Goal: Book appointment/travel/reservation

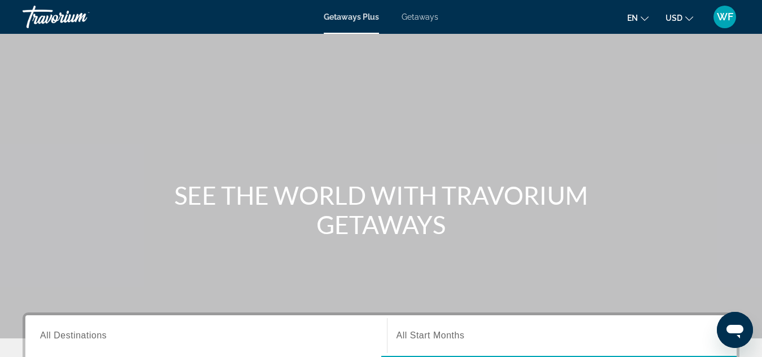
click at [412, 16] on span "Getaways" at bounding box center [420, 16] width 37 height 9
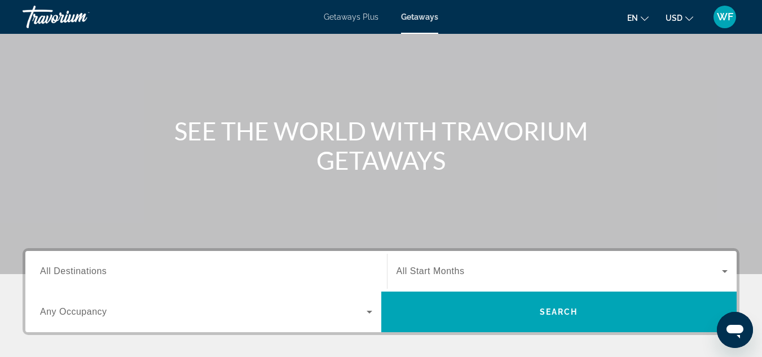
scroll to position [61, 0]
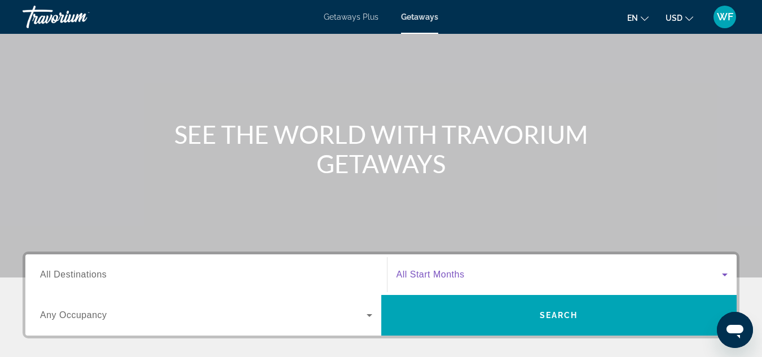
click at [725, 273] on icon "Search widget" at bounding box center [725, 275] width 14 height 14
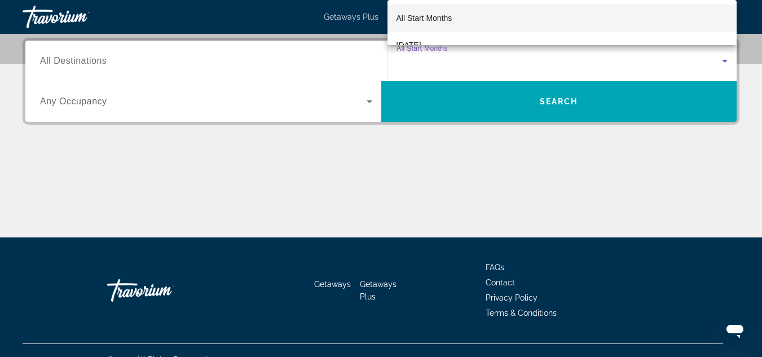
scroll to position [276, 0]
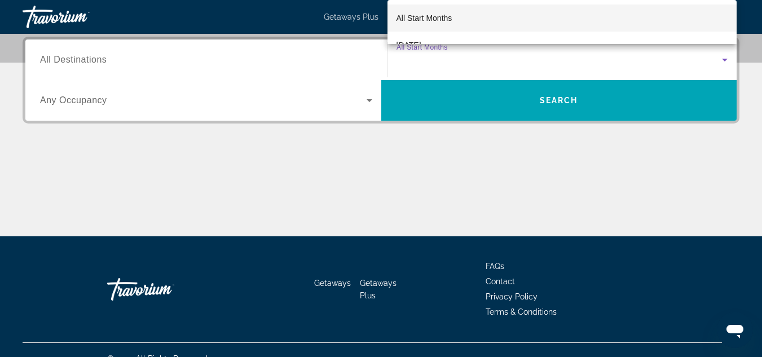
click at [348, 138] on div at bounding box center [381, 178] width 762 height 357
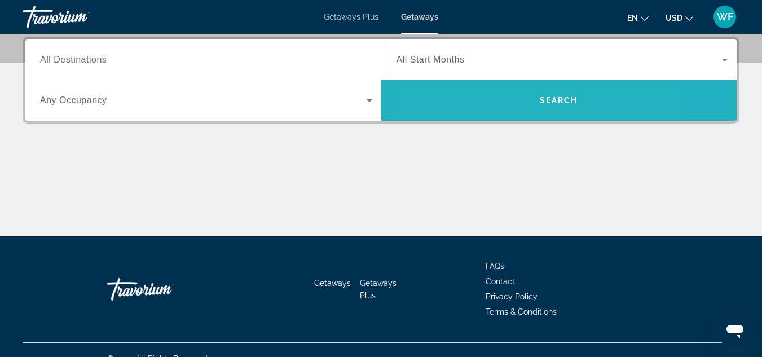
click at [494, 98] on span "Search widget" at bounding box center [559, 100] width 356 height 27
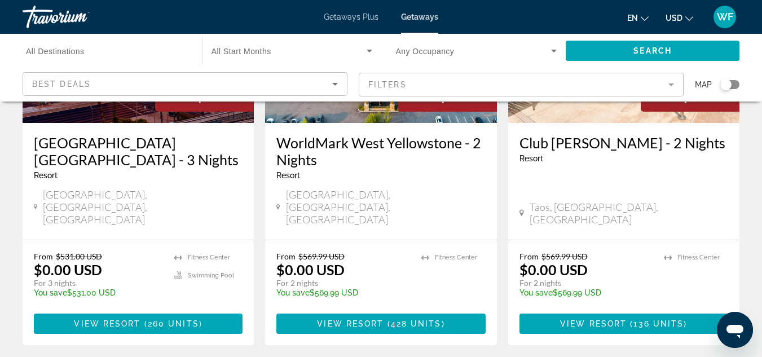
scroll to position [199, 0]
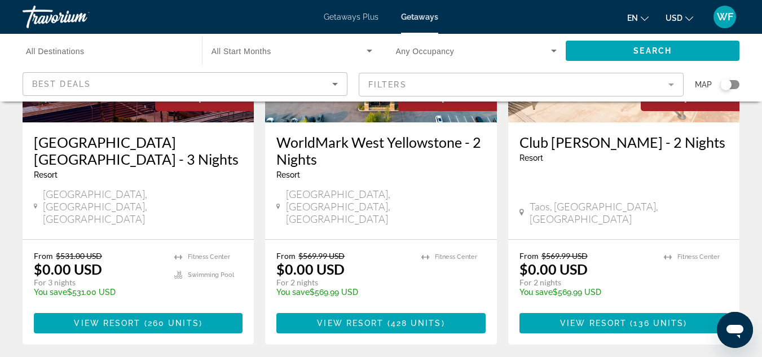
click at [670, 84] on mat-form-field "Filters" at bounding box center [521, 85] width 325 height 24
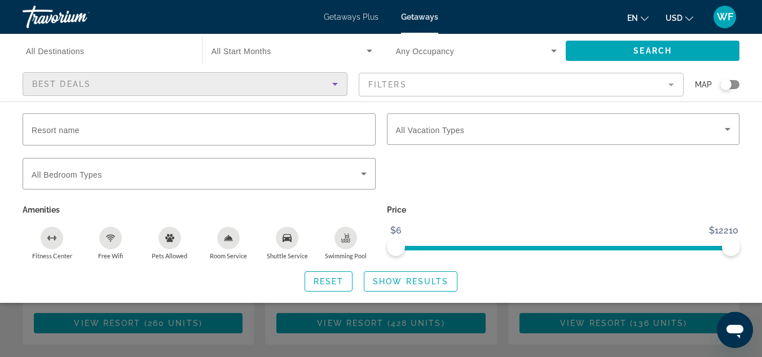
click at [333, 84] on icon "Sort by" at bounding box center [335, 84] width 14 height 14
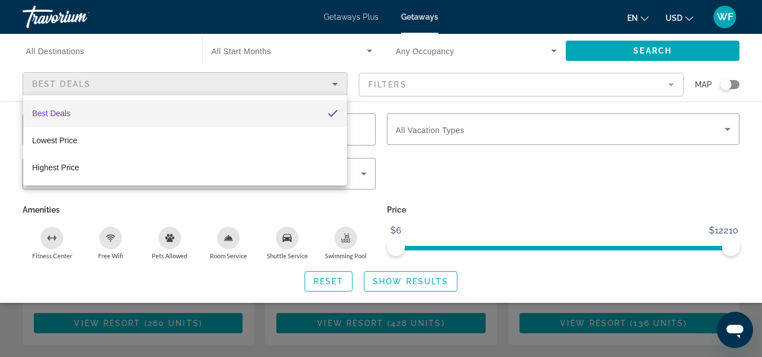
click at [314, 54] on div at bounding box center [381, 178] width 762 height 357
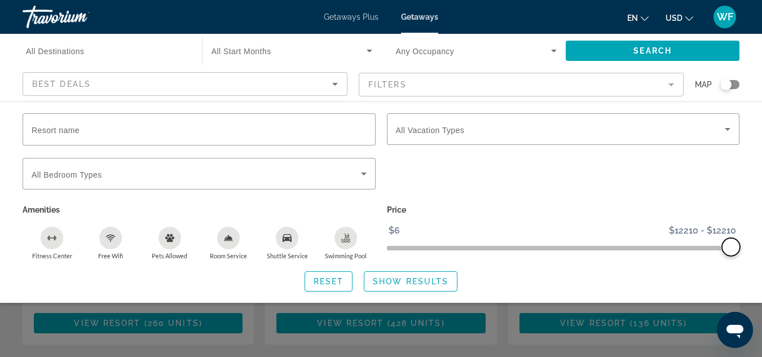
drag, startPoint x: 393, startPoint y: 246, endPoint x: 749, endPoint y: 243, distance: 356.6
click at [749, 243] on div "Resort name Vacation Types All Vacation Types Bedroom Types All Bedroom Types A…" at bounding box center [381, 202] width 762 height 178
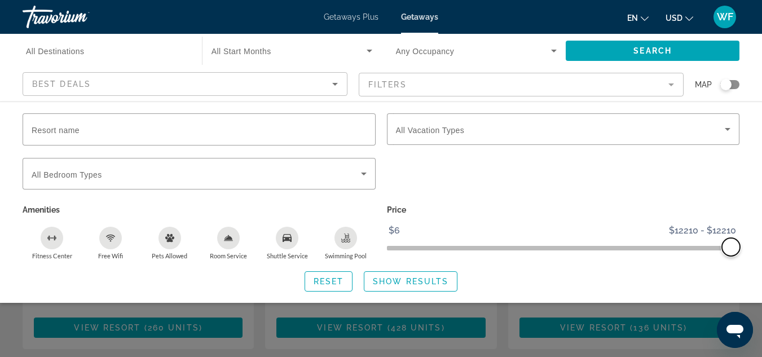
scroll to position [194, 0]
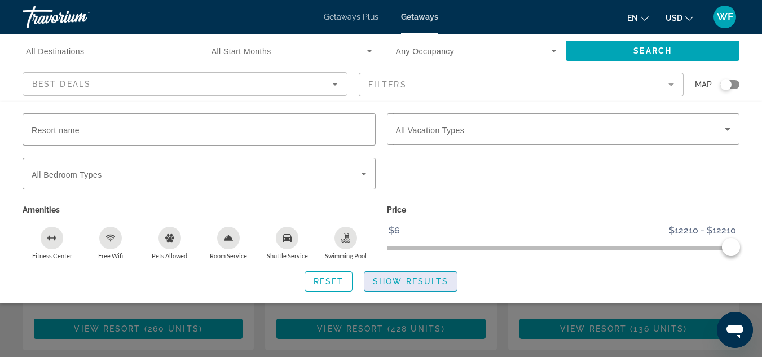
click at [423, 278] on span "Show Results" at bounding box center [411, 281] width 76 height 9
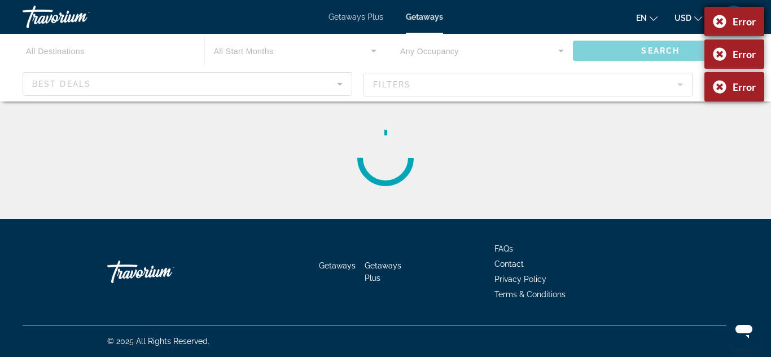
click at [716, 19] on div "Error" at bounding box center [734, 21] width 60 height 29
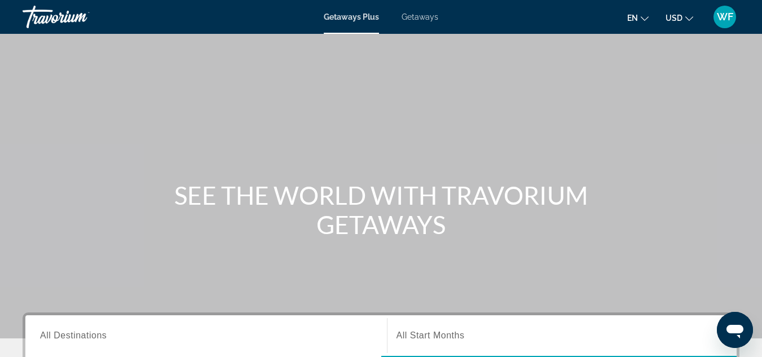
click at [414, 15] on span "Getaways" at bounding box center [420, 16] width 37 height 9
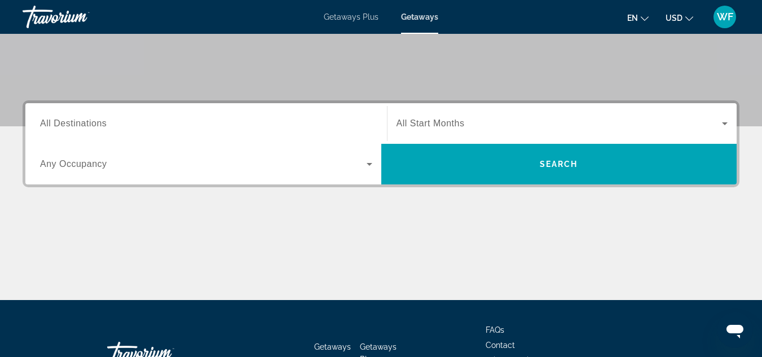
scroll to position [216, 0]
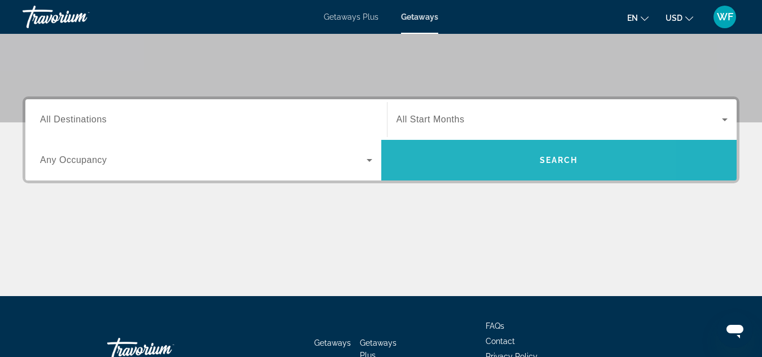
click at [492, 159] on span "Search widget" at bounding box center [559, 160] width 356 height 27
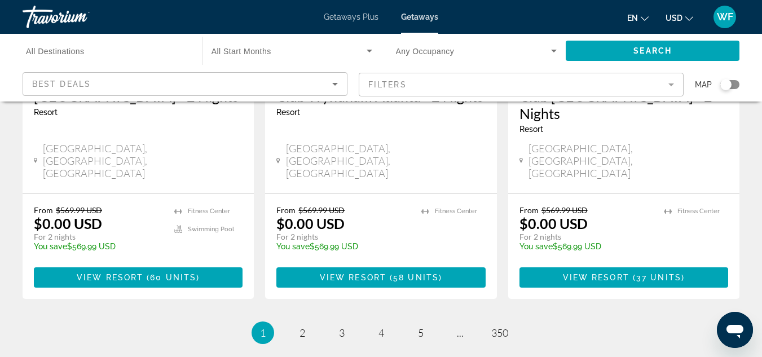
scroll to position [1523, 0]
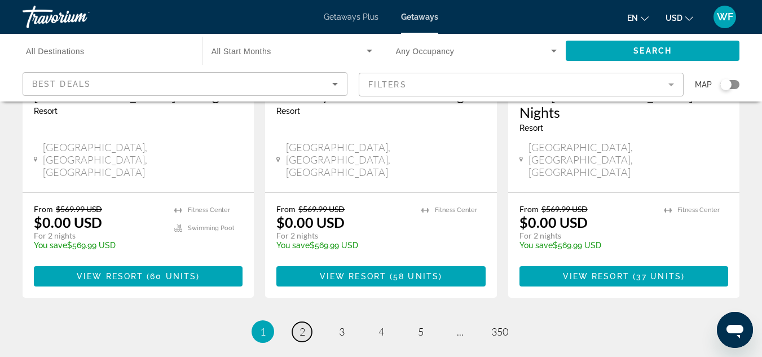
click at [301, 326] on span "2" at bounding box center [303, 332] width 6 height 12
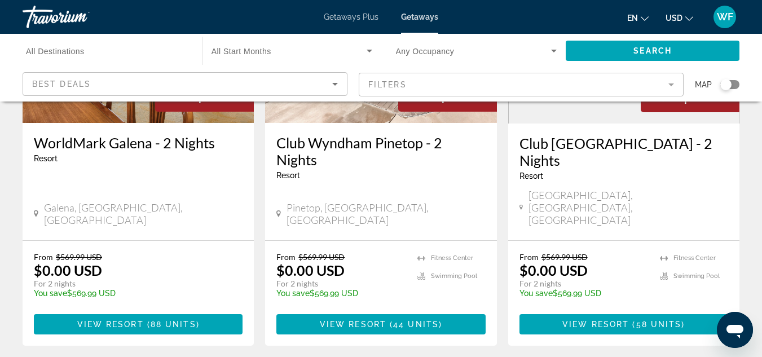
scroll to position [1493, 0]
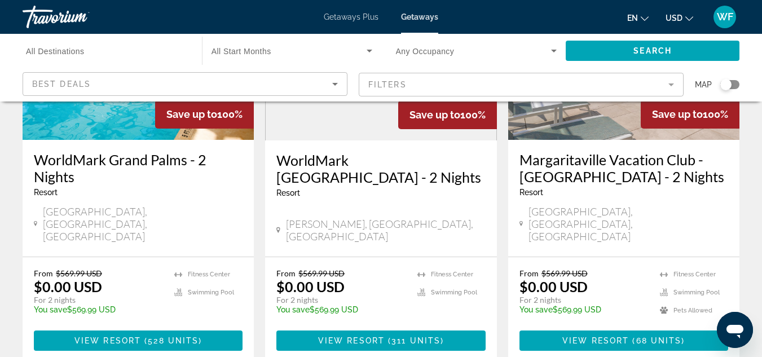
scroll to position [1446, 0]
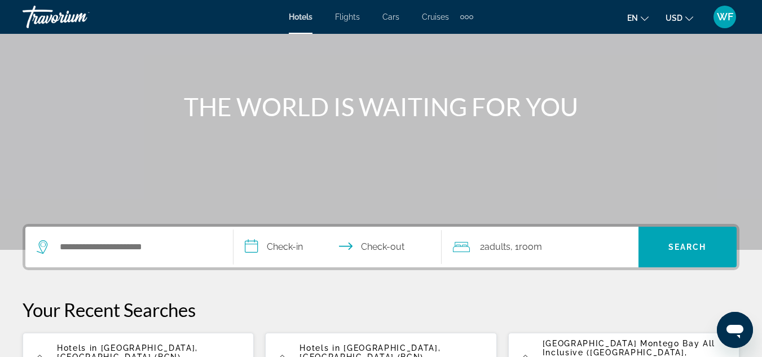
scroll to position [90, 0]
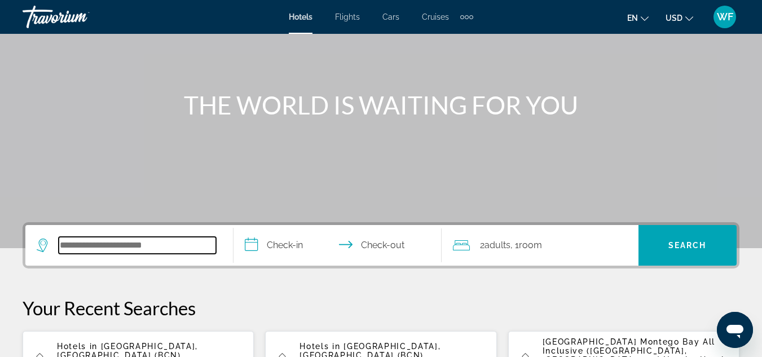
click at [89, 245] on input "Search widget" at bounding box center [137, 245] width 157 height 17
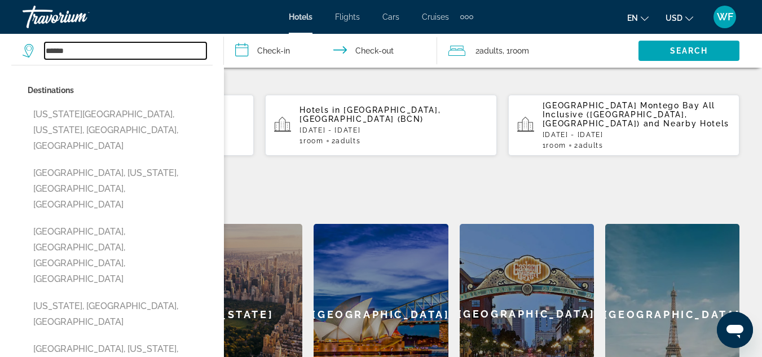
scroll to position [318, 0]
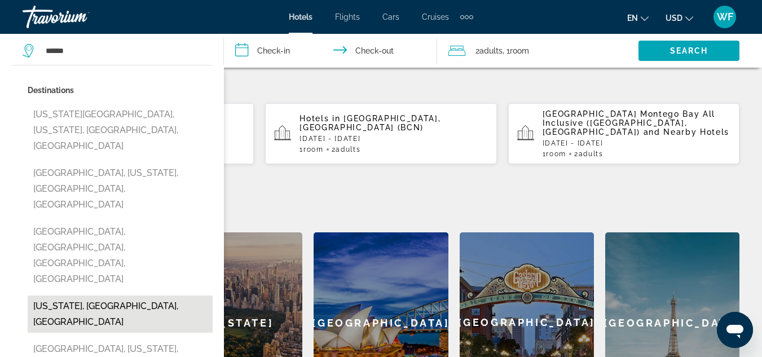
click at [82, 296] on button "Hawaii, HI, United States" at bounding box center [120, 314] width 185 height 37
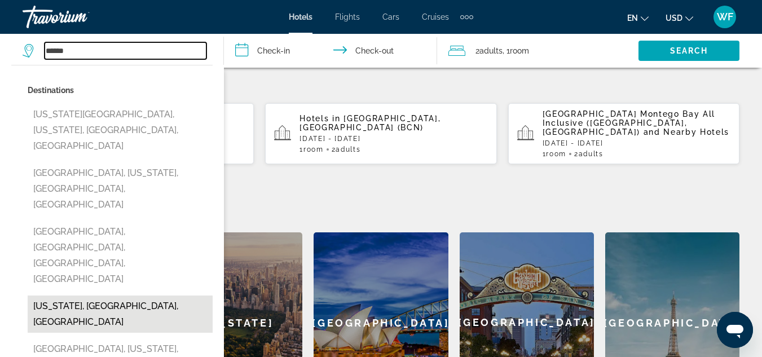
type input "**********"
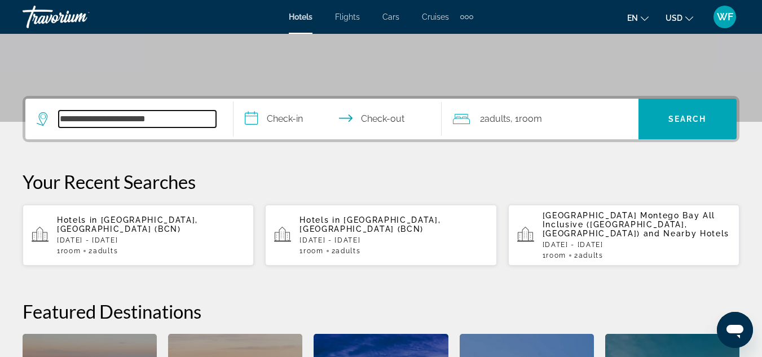
scroll to position [216, 0]
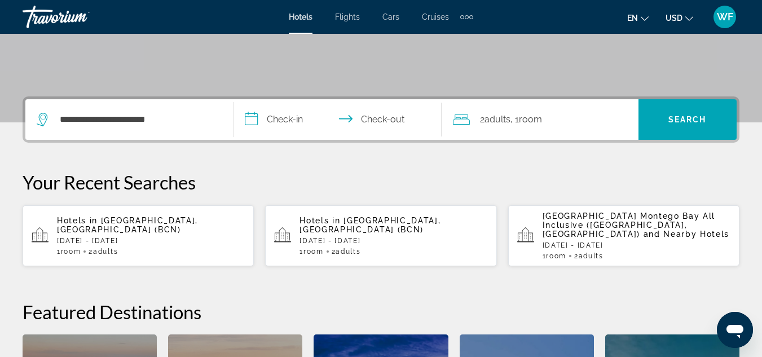
click at [254, 120] on input "**********" at bounding box center [340, 121] width 213 height 44
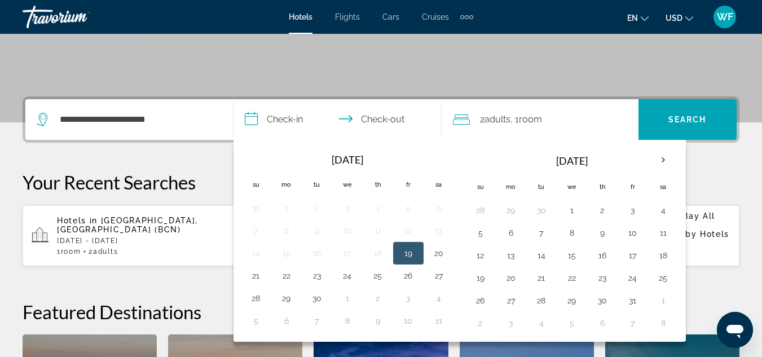
scroll to position [276, 0]
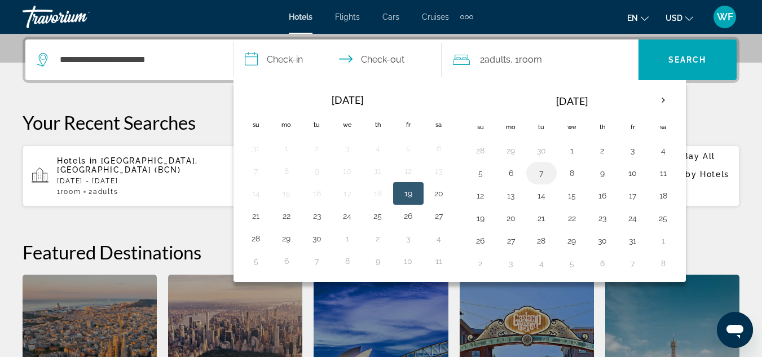
click at [542, 174] on button "7" at bounding box center [542, 173] width 18 height 16
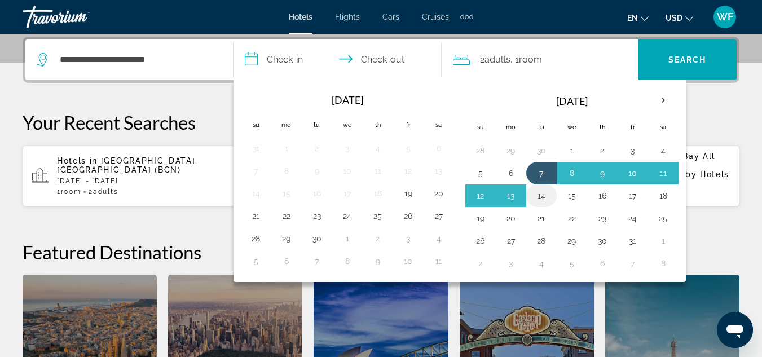
click at [541, 196] on button "14" at bounding box center [542, 196] width 18 height 16
type input "**********"
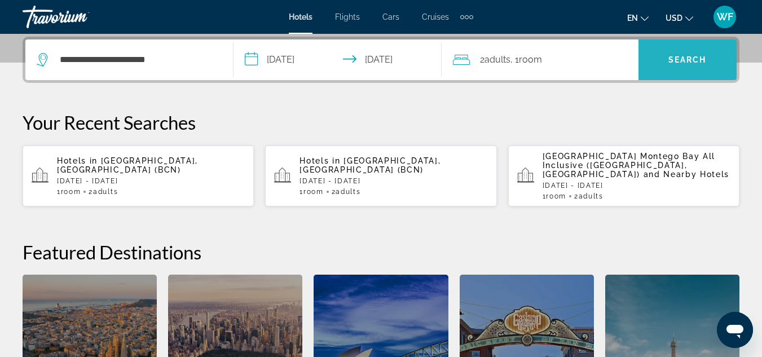
click at [674, 63] on span "Search" at bounding box center [688, 59] width 38 height 9
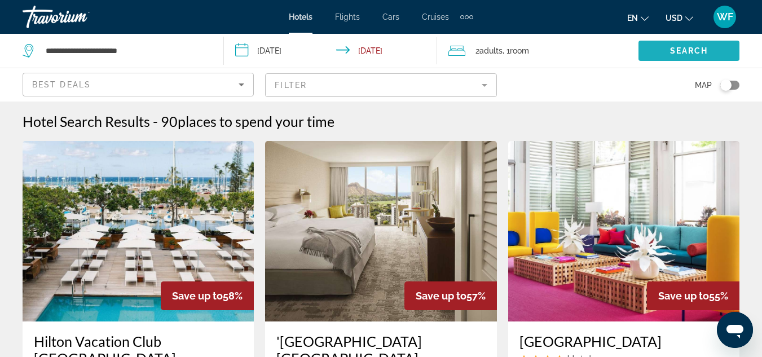
click at [674, 63] on span "Search widget" at bounding box center [689, 50] width 101 height 27
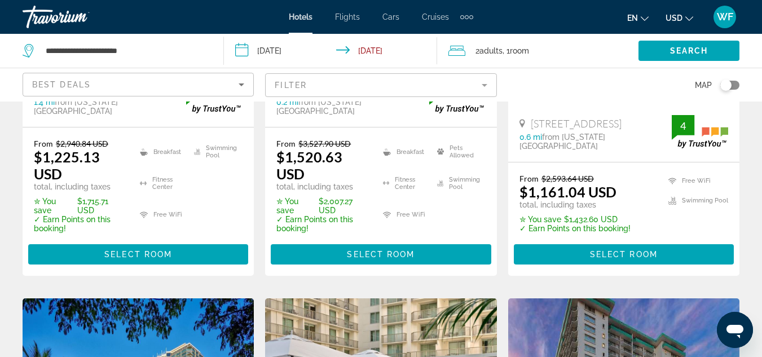
click at [580, 203] on p "total, including taxes" at bounding box center [575, 204] width 111 height 9
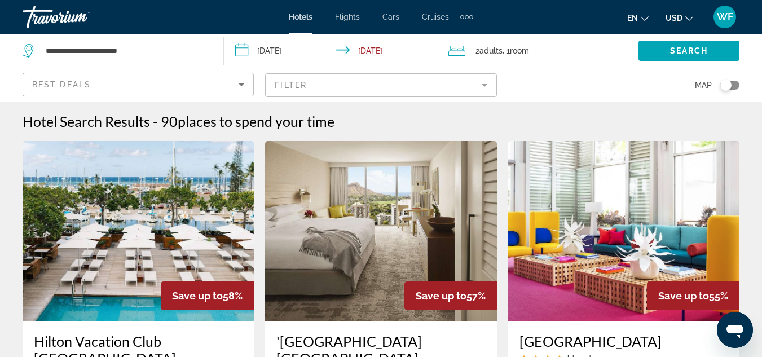
click at [280, 48] on input "**********" at bounding box center [332, 52] width 217 height 37
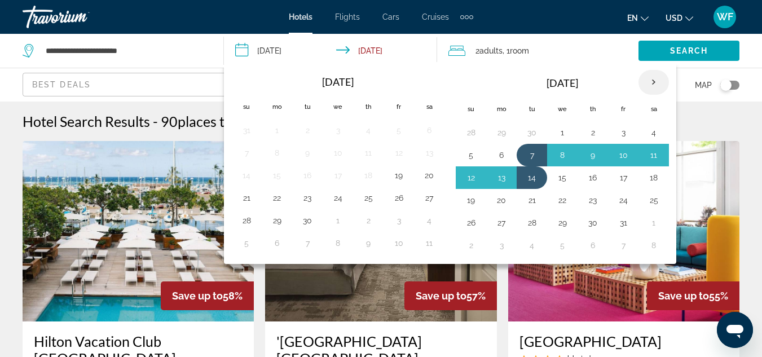
click at [655, 81] on th "Next month" at bounding box center [654, 82] width 30 height 25
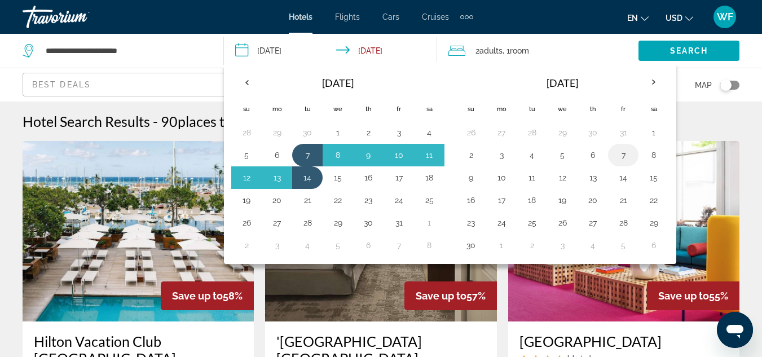
click at [622, 156] on button "7" at bounding box center [623, 155] width 18 height 16
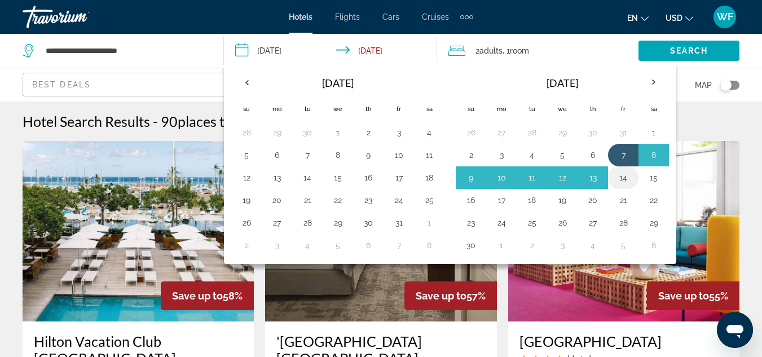
click at [624, 175] on button "14" at bounding box center [623, 178] width 18 height 16
type input "**********"
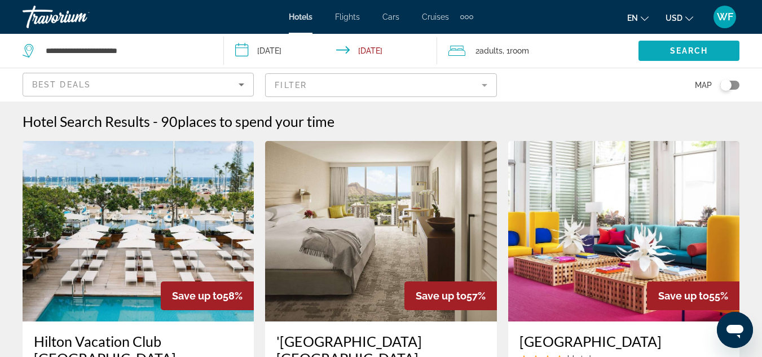
click at [673, 51] on span "Search" at bounding box center [689, 50] width 38 height 9
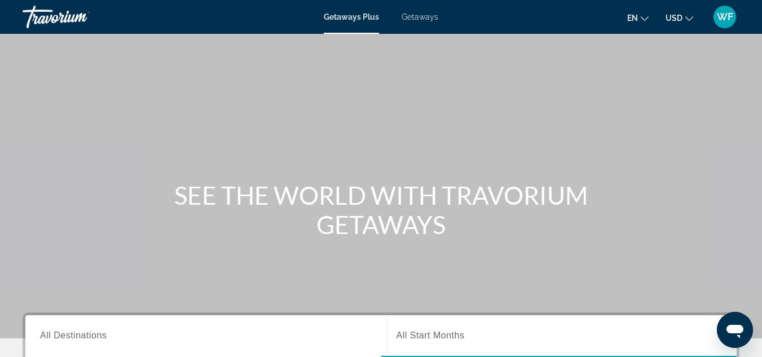
click at [412, 15] on span "Getaways" at bounding box center [420, 16] width 37 height 9
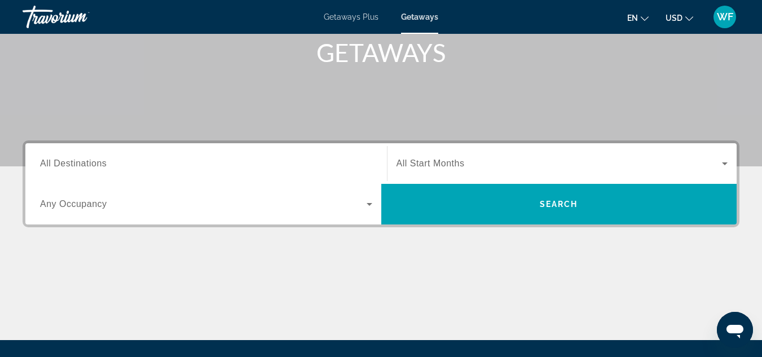
scroll to position [173, 0]
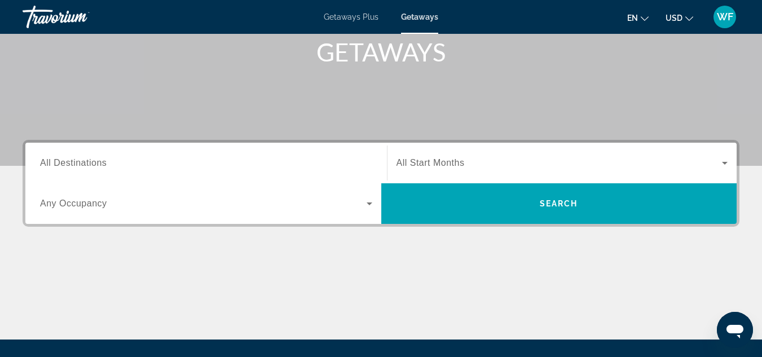
drag, startPoint x: 279, startPoint y: 128, endPoint x: 212, endPoint y: 116, distance: 68.7
click at [370, 203] on icon "Search widget" at bounding box center [370, 204] width 6 height 3
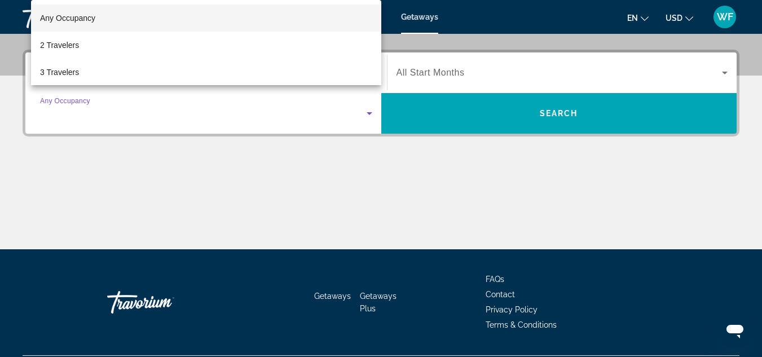
scroll to position [276, 0]
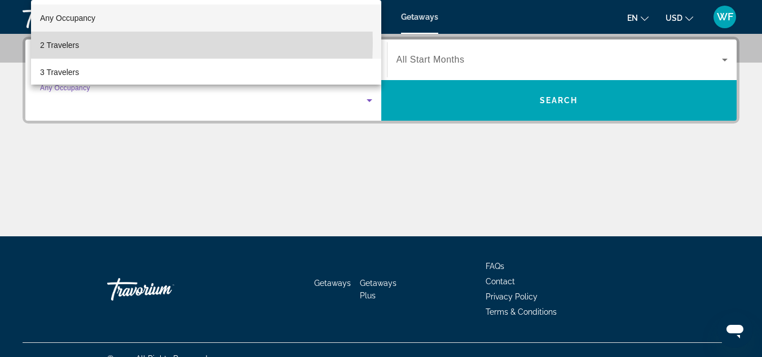
click at [62, 43] on span "2 Travelers" at bounding box center [59, 45] width 39 height 14
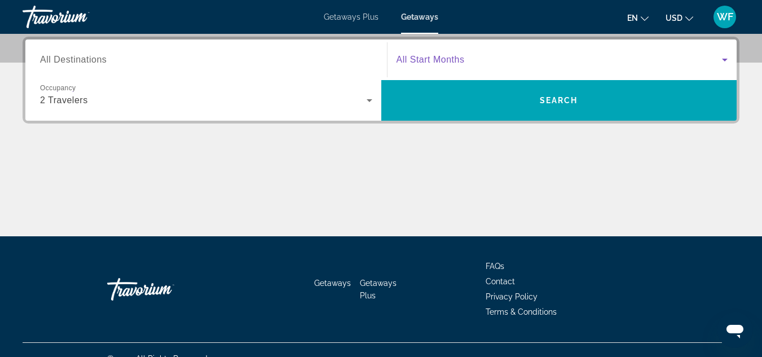
click at [724, 58] on icon "Search widget" at bounding box center [725, 60] width 14 height 14
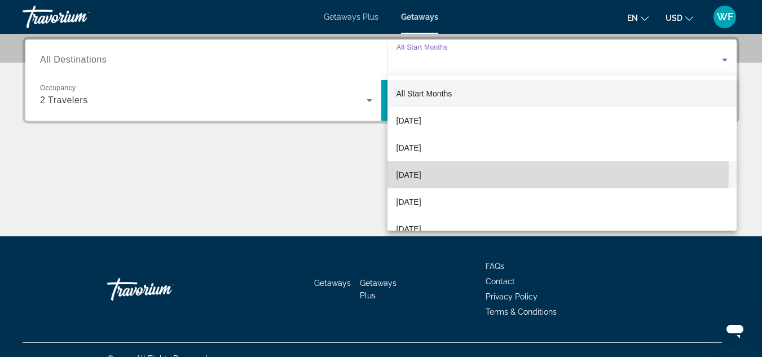
click at [422, 174] on span "[DATE]" at bounding box center [409, 175] width 25 height 14
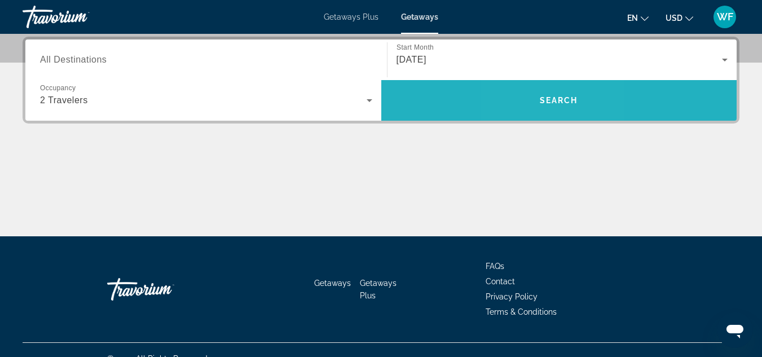
click at [538, 102] on span "Search widget" at bounding box center [559, 100] width 356 height 27
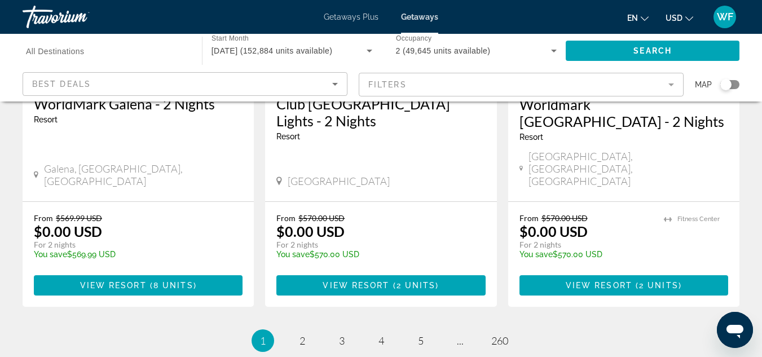
scroll to position [1516, 0]
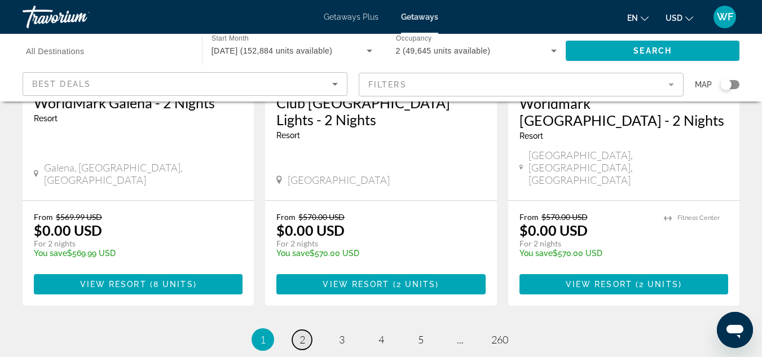
click at [302, 333] on span "2" at bounding box center [303, 339] width 6 height 12
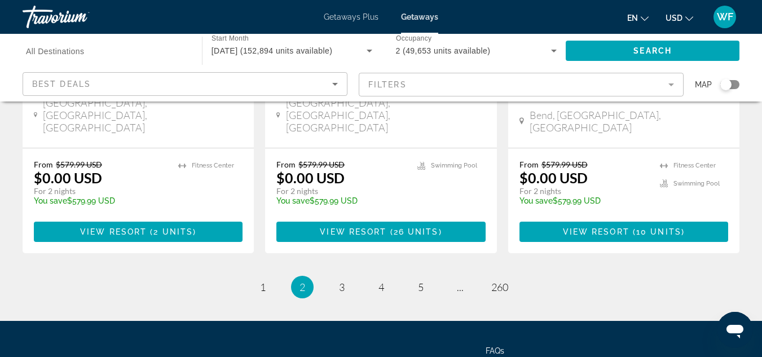
scroll to position [1588, 0]
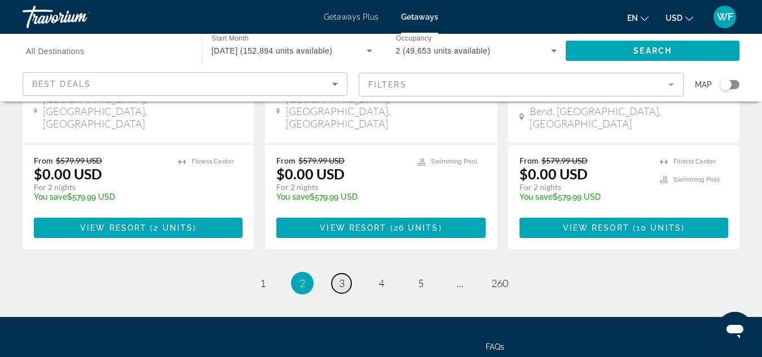
click at [343, 277] on span "3" at bounding box center [342, 283] width 6 height 12
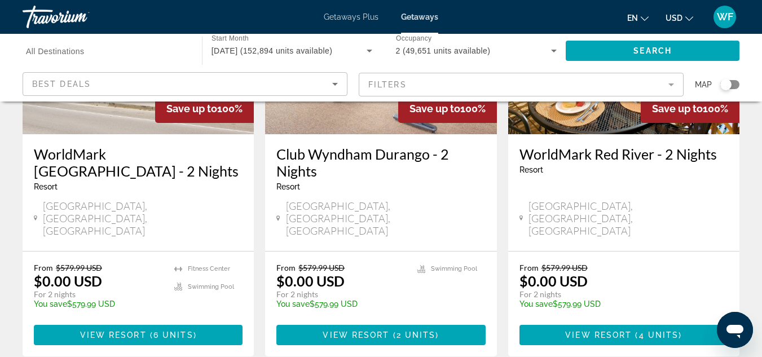
scroll to position [1465, 0]
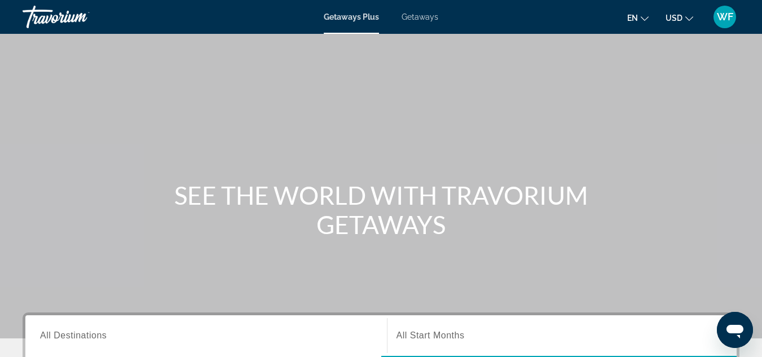
click at [416, 15] on span "Getaways" at bounding box center [420, 16] width 37 height 9
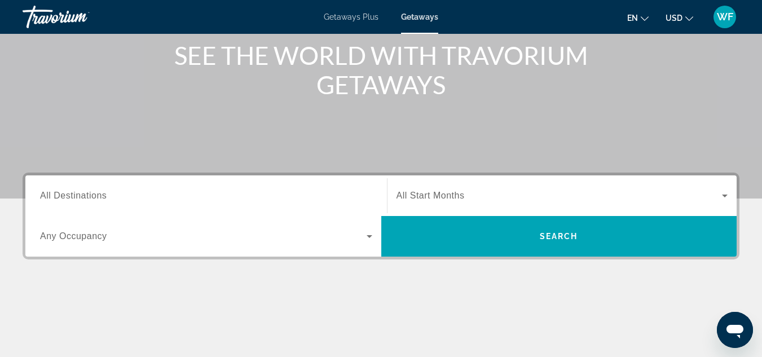
scroll to position [146, 0]
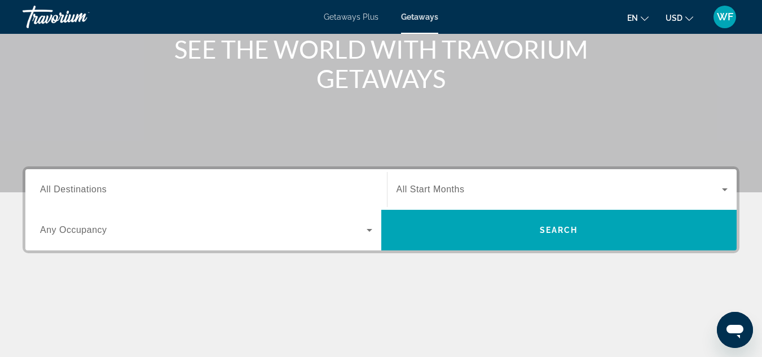
click at [90, 192] on span "All Destinations" at bounding box center [73, 190] width 67 height 10
click at [90, 192] on input "Destination All Destinations" at bounding box center [206, 190] width 332 height 14
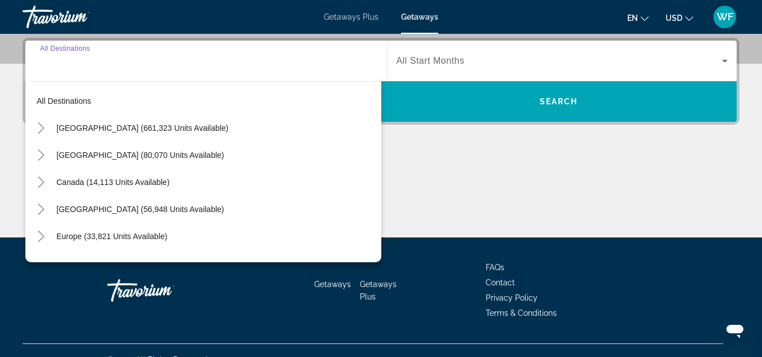
scroll to position [276, 0]
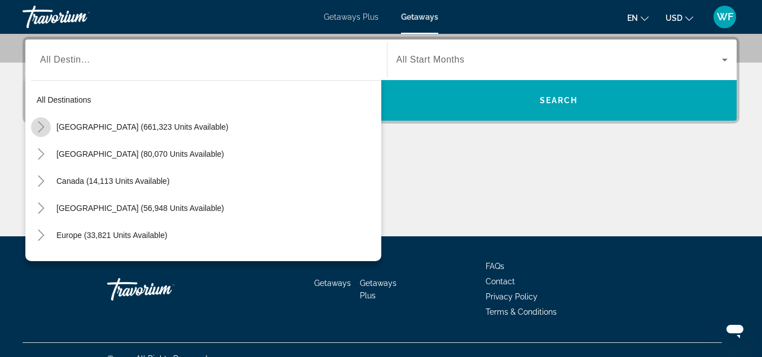
click at [42, 127] on icon "Toggle United States (661,323 units available)" at bounding box center [41, 126] width 11 height 11
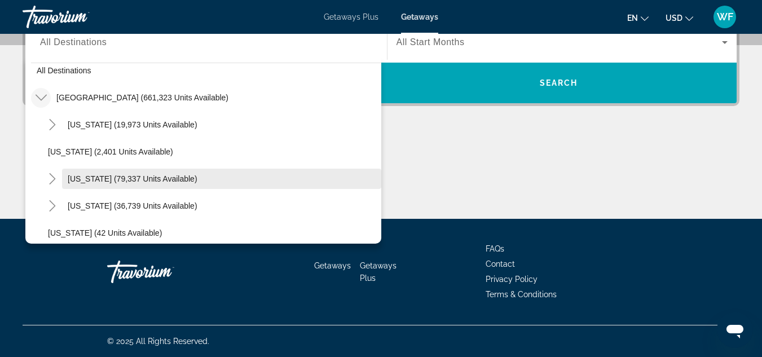
scroll to position [0, 0]
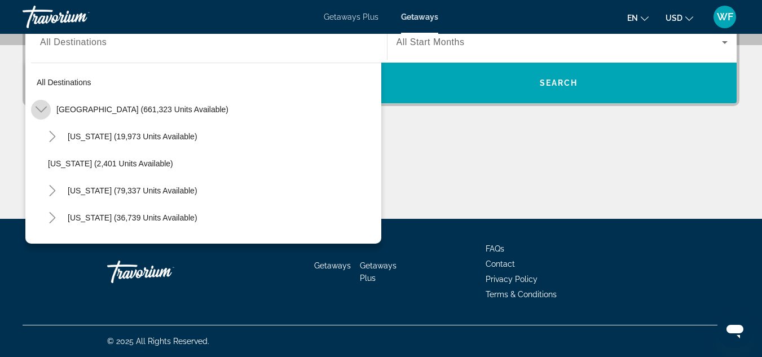
click at [42, 110] on icon "Toggle United States (661,323 units available)" at bounding box center [41, 109] width 11 height 11
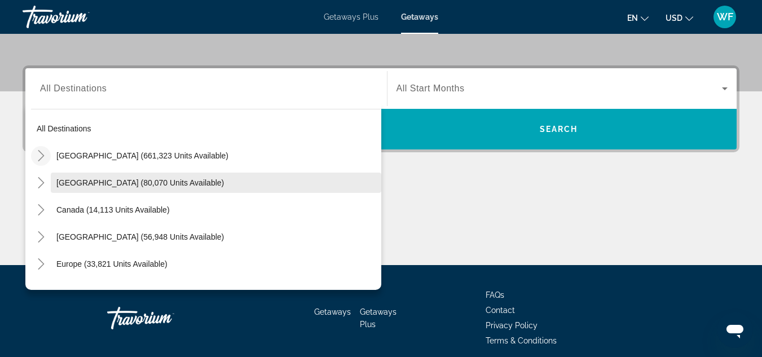
scroll to position [247, 0]
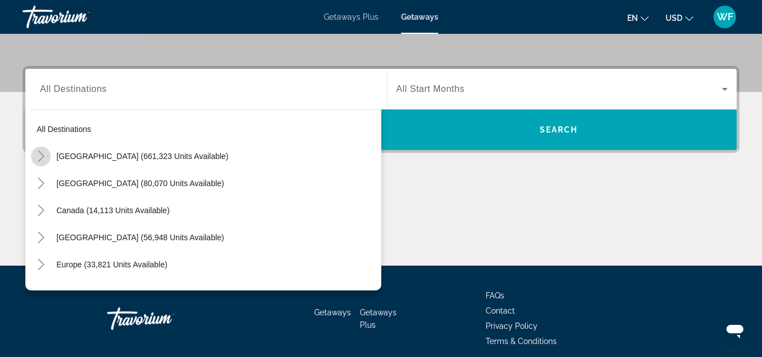
click at [42, 156] on icon "Toggle United States (661,323 units available)" at bounding box center [41, 156] width 6 height 11
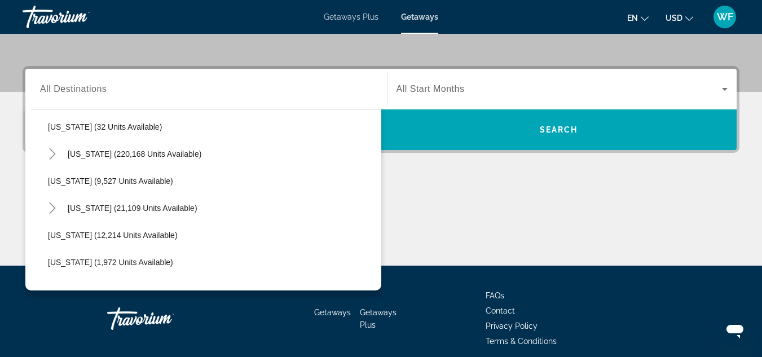
scroll to position [198, 0]
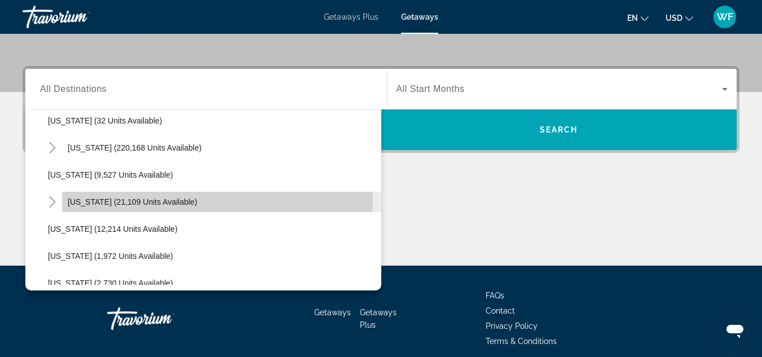
click at [78, 201] on span "Hawaii (21,109 units available)" at bounding box center [133, 201] width 130 height 9
type input "**********"
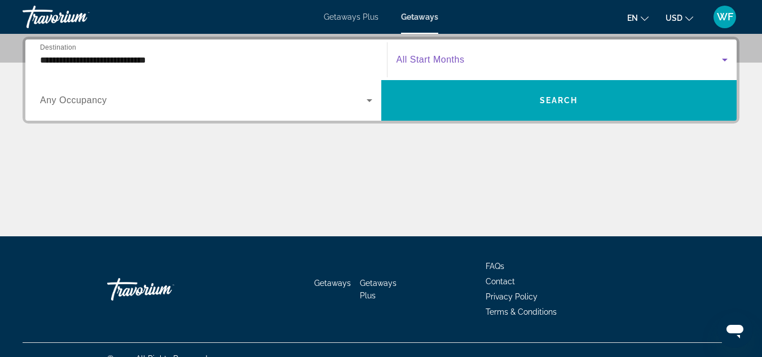
click at [725, 58] on icon "Search widget" at bounding box center [725, 60] width 14 height 14
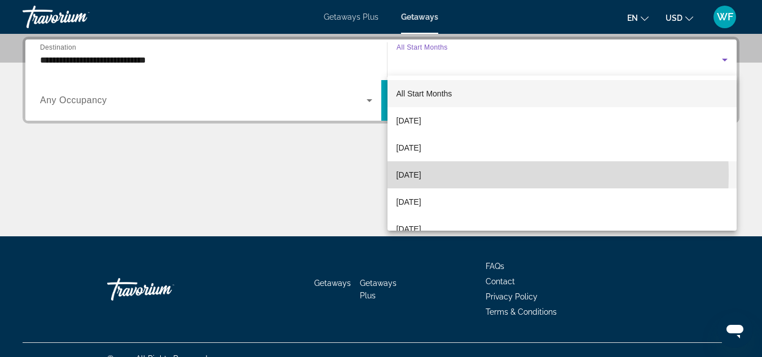
click at [422, 175] on span "[DATE]" at bounding box center [409, 175] width 25 height 14
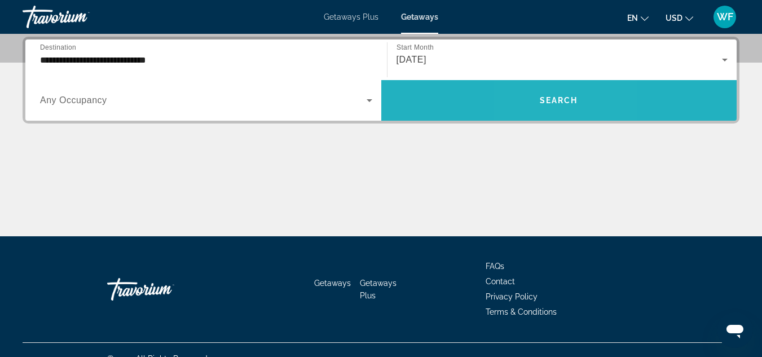
click at [544, 98] on span "Search" at bounding box center [559, 100] width 38 height 9
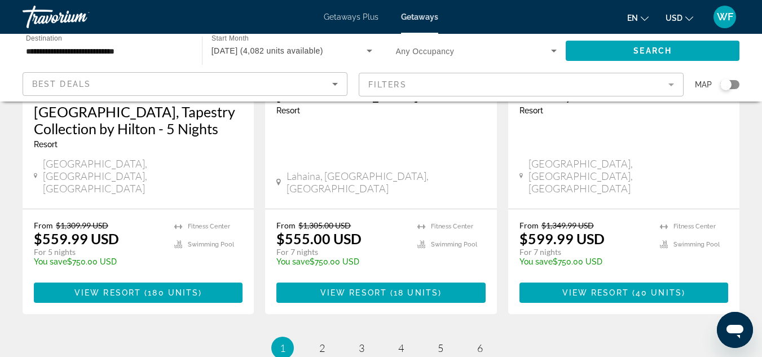
scroll to position [1565, 0]
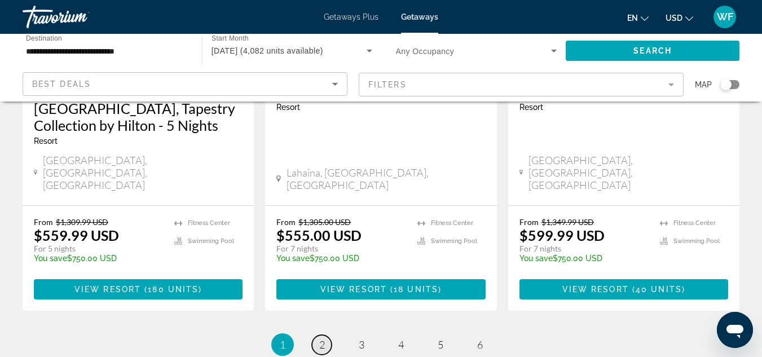
click at [322, 339] on span "2" at bounding box center [322, 345] width 6 height 12
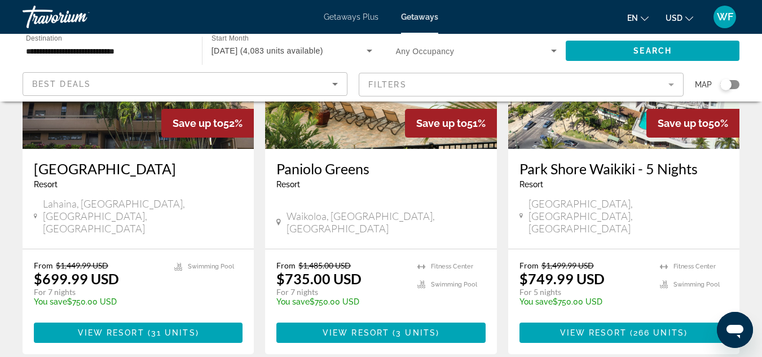
scroll to position [1452, 0]
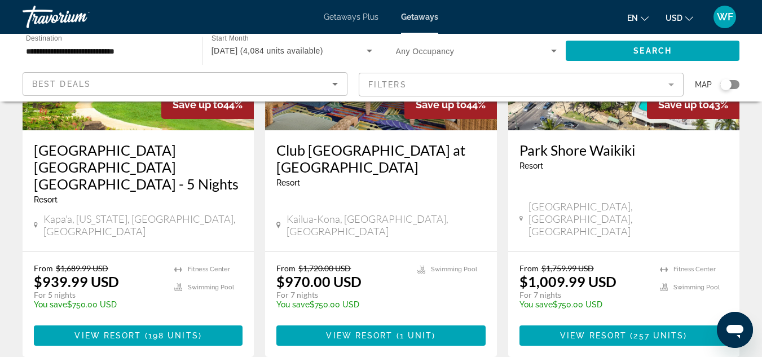
scroll to position [1473, 0]
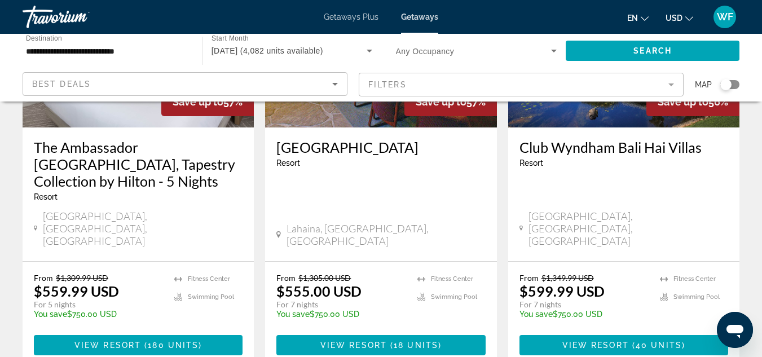
scroll to position [1511, 0]
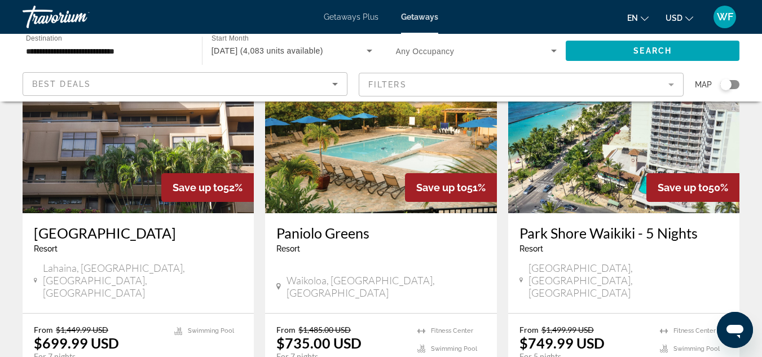
scroll to position [1392, 0]
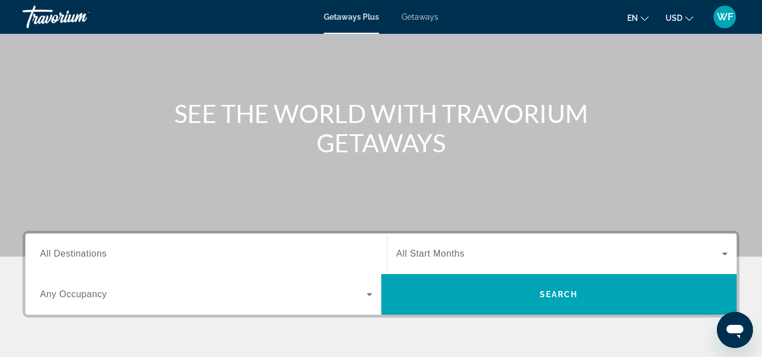
scroll to position [102, 0]
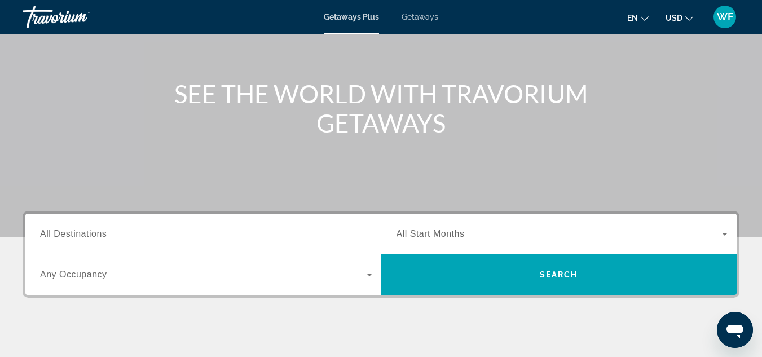
click at [94, 234] on span "All Destinations" at bounding box center [73, 234] width 67 height 10
click at [94, 234] on input "Destination All Destinations" at bounding box center [206, 235] width 332 height 14
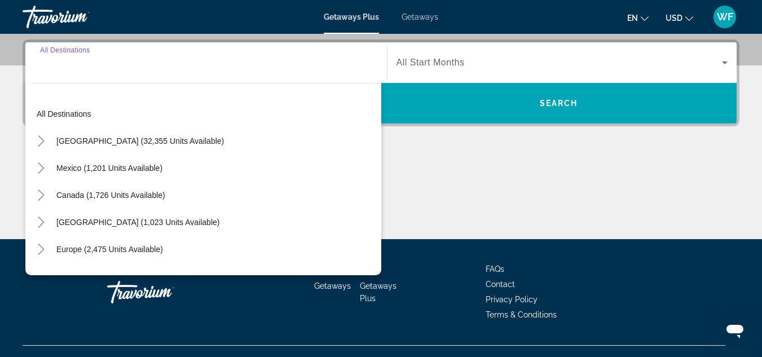
scroll to position [276, 0]
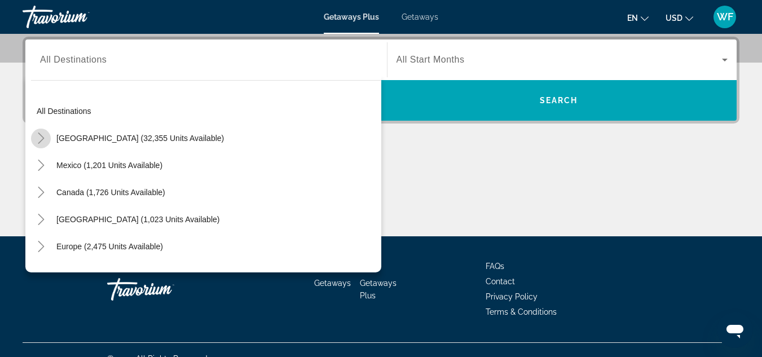
click at [41, 138] on icon "Toggle United States (32,355 units available)" at bounding box center [41, 138] width 11 height 11
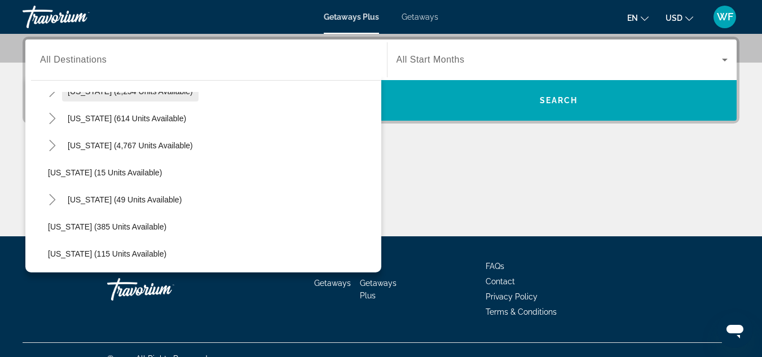
scroll to position [129, 0]
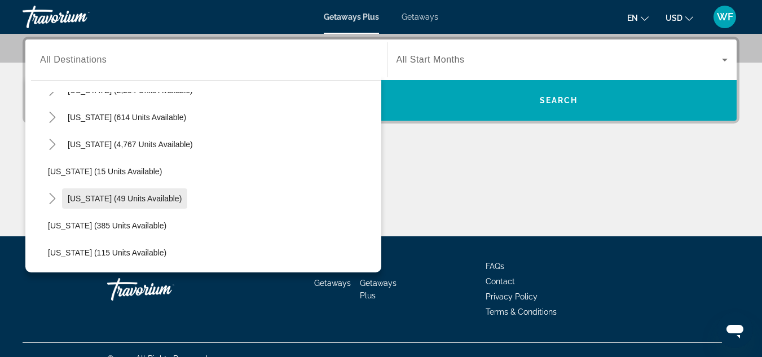
click at [85, 200] on span "[US_STATE] (49 units available)" at bounding box center [125, 198] width 114 height 9
type input "**********"
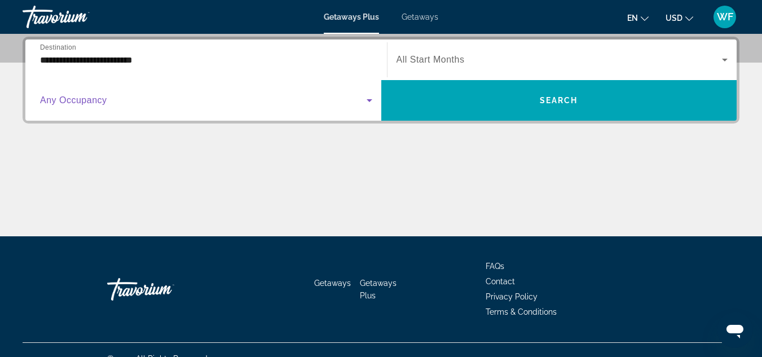
click at [368, 100] on icon "Search widget" at bounding box center [370, 100] width 6 height 3
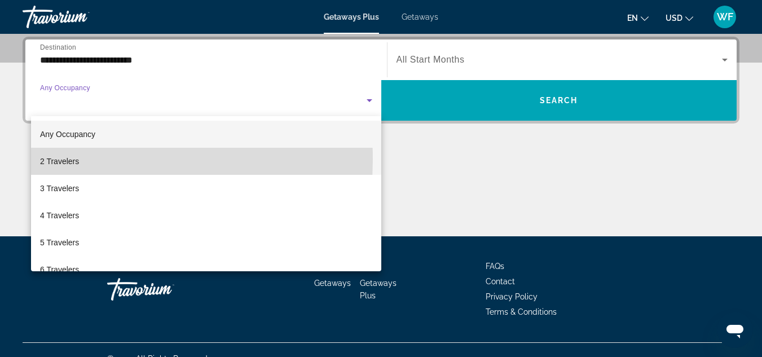
click at [71, 159] on span "2 Travelers" at bounding box center [59, 162] width 39 height 14
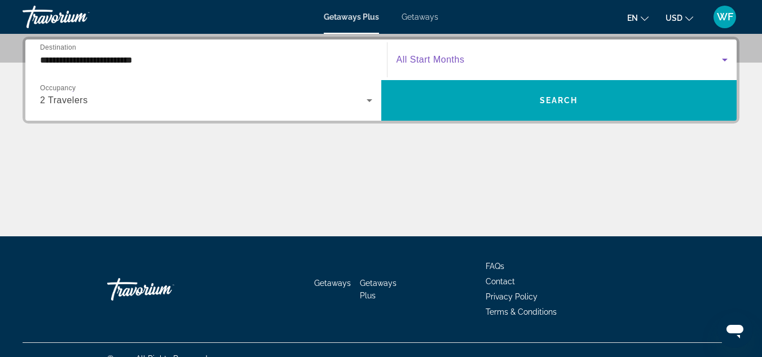
click at [725, 58] on icon "Search widget" at bounding box center [725, 60] width 14 height 14
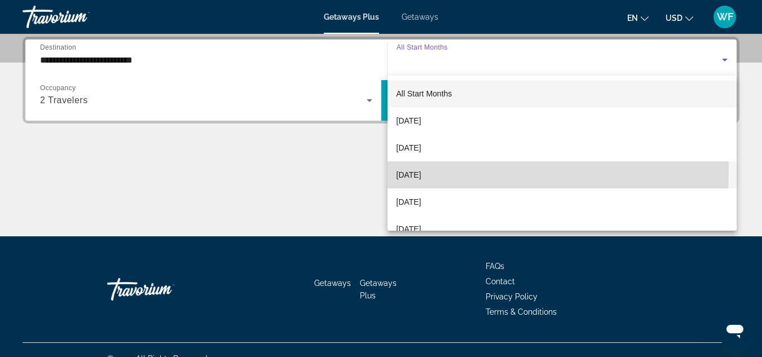
click at [422, 172] on span "[DATE]" at bounding box center [409, 175] width 25 height 14
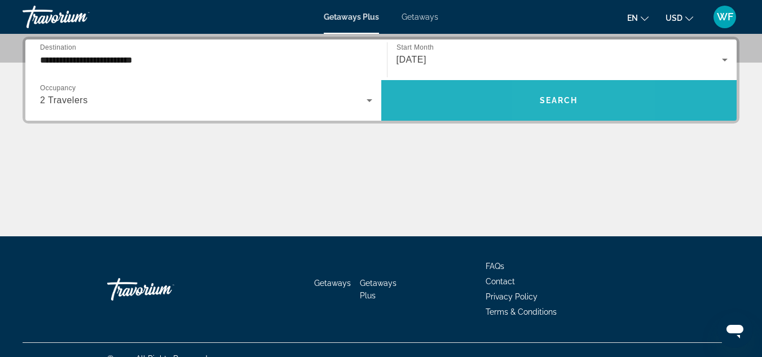
click at [553, 102] on span "Search" at bounding box center [559, 100] width 38 height 9
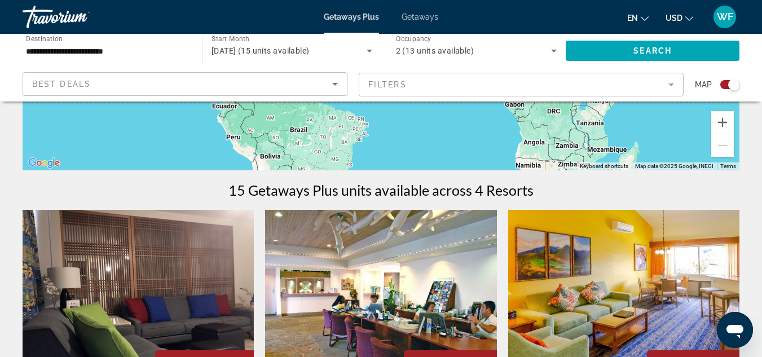
scroll to position [280, 0]
